Goal: Task Accomplishment & Management: Complete application form

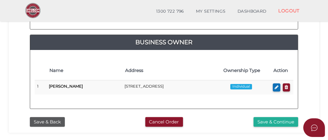
scroll to position [271, 0]
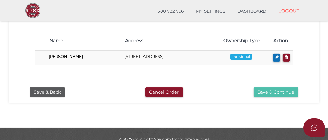
click at [275, 91] on button "Save & Continue" at bounding box center [275, 92] width 45 height 10
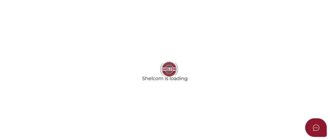
radio input "true"
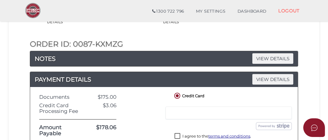
scroll to position [90, 0]
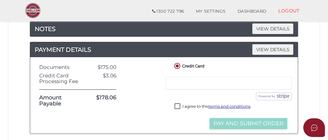
click at [177, 104] on label "I agree to the terms and conditions ." at bounding box center [213, 107] width 77 height 8
checkbox input "true"
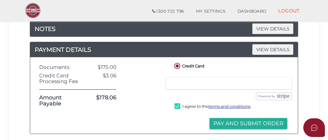
scroll to position [121, 0]
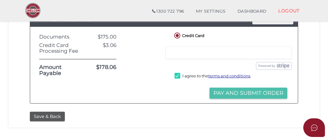
click at [244, 92] on button "Pay and Submit Order" at bounding box center [248, 93] width 78 height 11
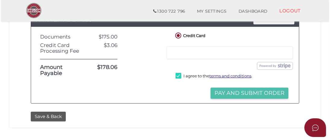
scroll to position [0, 0]
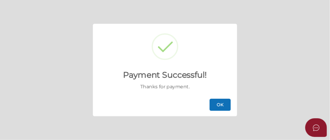
click at [220, 106] on button "OK" at bounding box center [219, 105] width 21 height 12
